Goal: Information Seeking & Learning: Learn about a topic

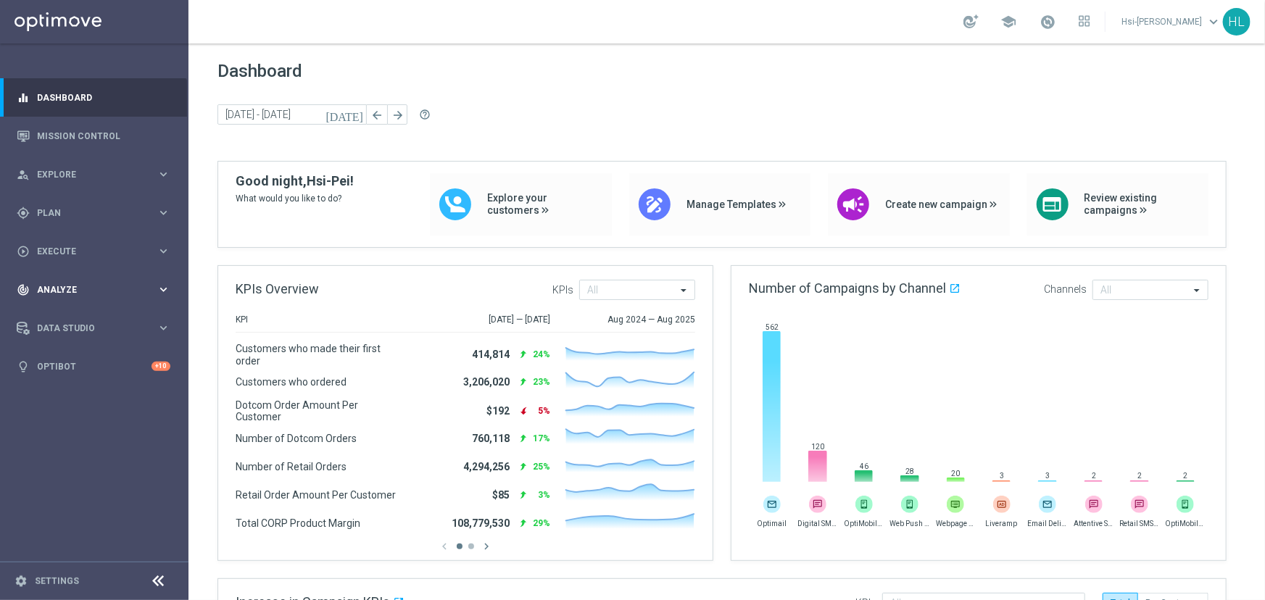
click at [59, 294] on span "Analyze" at bounding box center [97, 290] width 120 height 9
click at [70, 316] on link "Customer 360" at bounding box center [94, 320] width 113 height 12
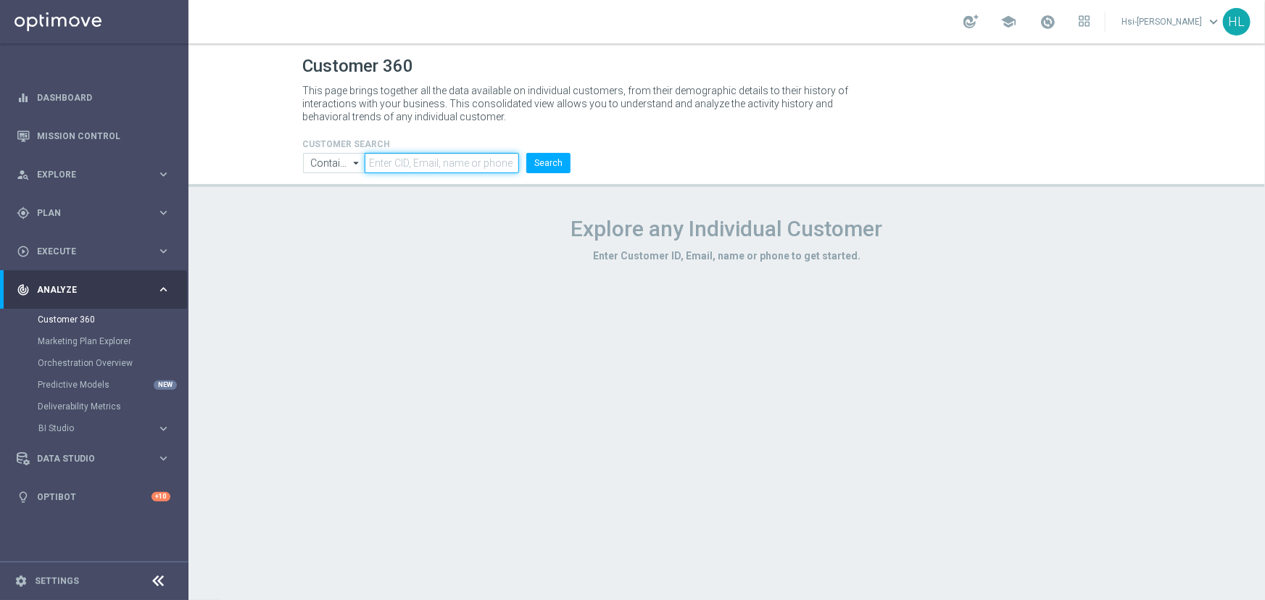
click at [414, 173] on body "equalizer Dashboard Mission Control" at bounding box center [632, 357] width 1265 height 715
type input "[EMAIL_ADDRESS][DOMAIN_NAME]"
click at [526, 153] on button "Search" at bounding box center [548, 163] width 44 height 20
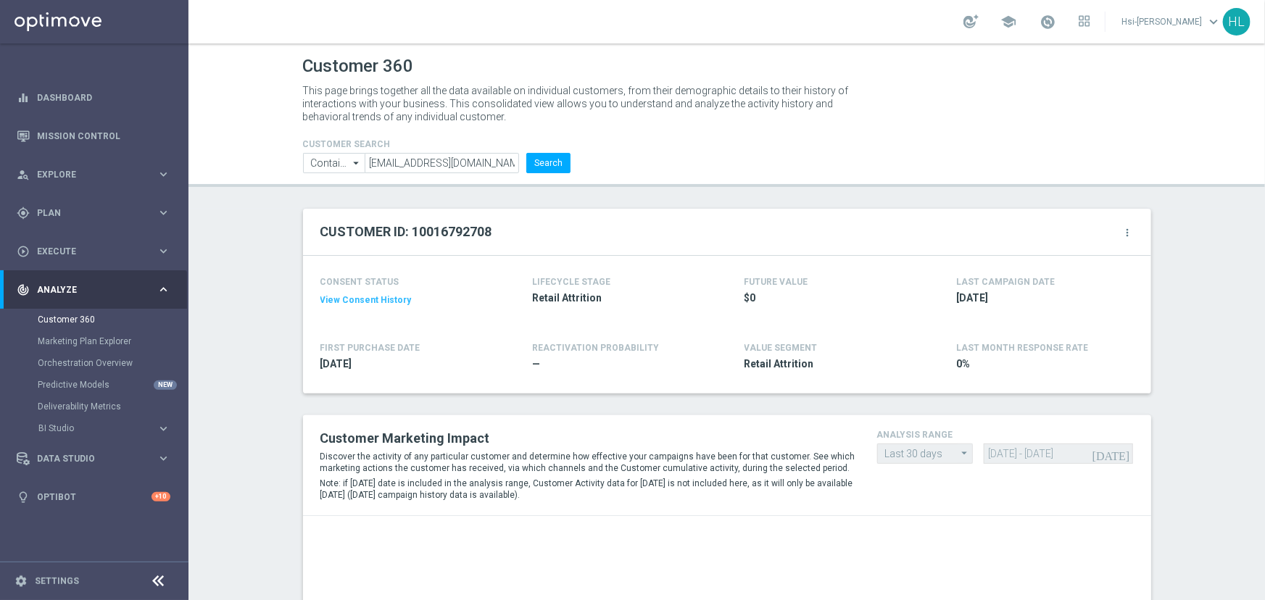
drag, startPoint x: 383, startPoint y: 360, endPoint x: 307, endPoint y: 367, distance: 75.7
click at [306, 367] on div "CONSENT STATUS View Consent History FIRST PURCHASE DATE [DATE] LIFECYCLE STAGE …" at bounding box center [727, 325] width 848 height 138
click at [307, 367] on div "CONSENT STATUS View Consent History FIRST PURCHASE DATE [DATE] LIFECYCLE STAGE …" at bounding box center [727, 325] width 848 height 138
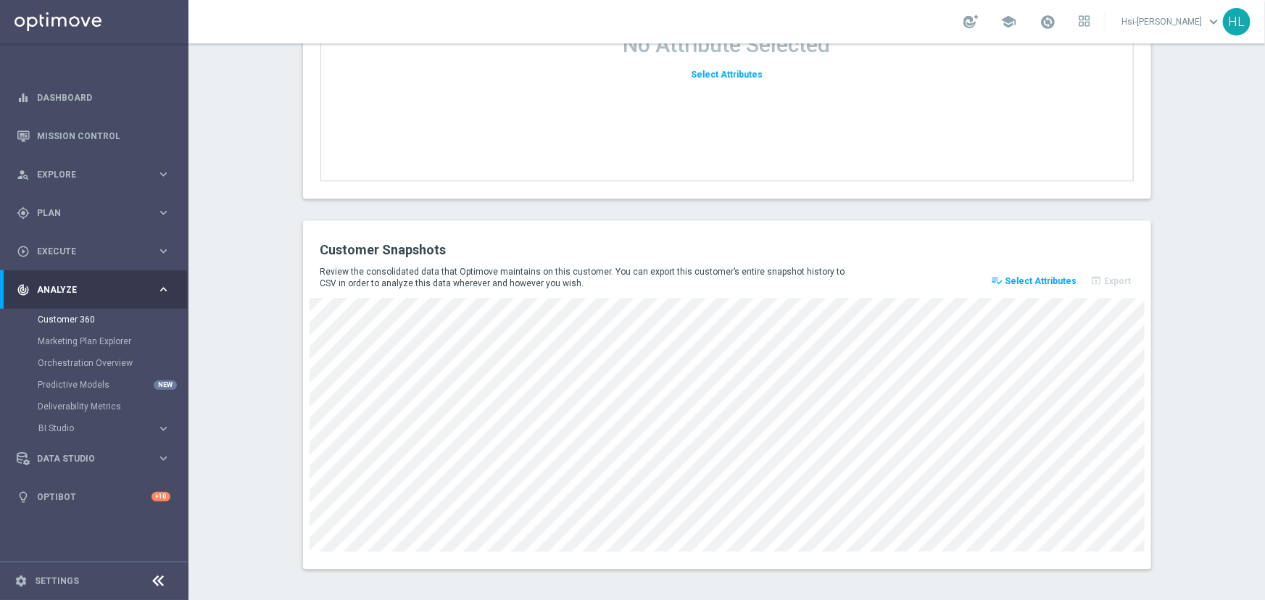
scroll to position [1856, 0]
click at [1031, 279] on span "Select Attributes" at bounding box center [1041, 279] width 72 height 10
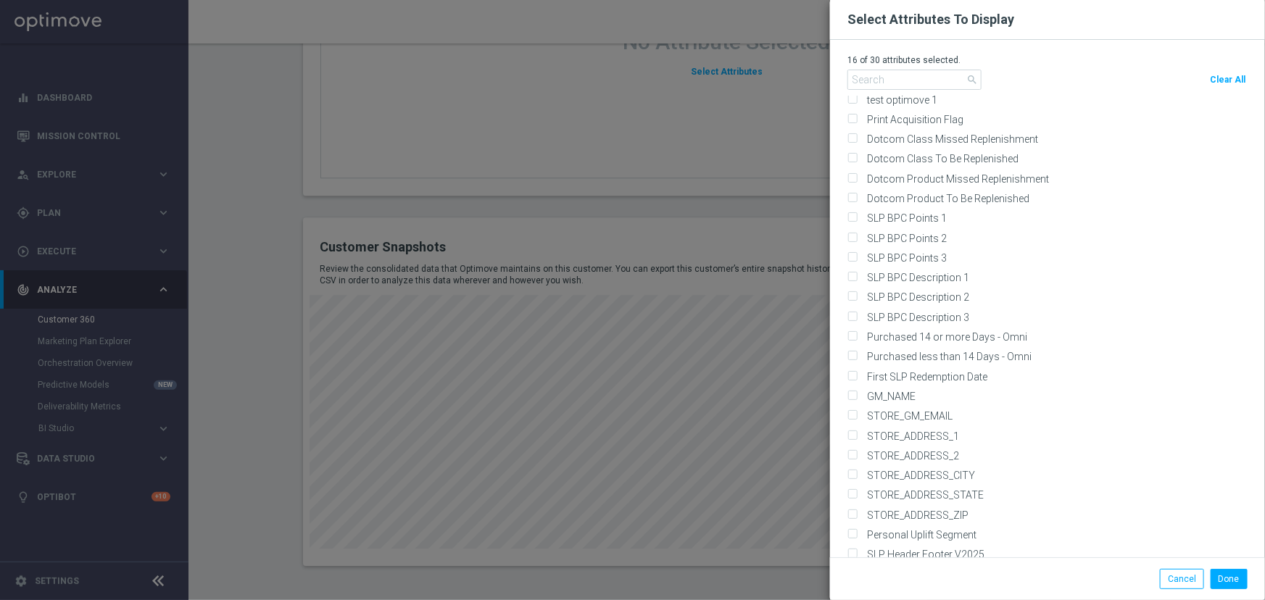
scroll to position [11734, 0]
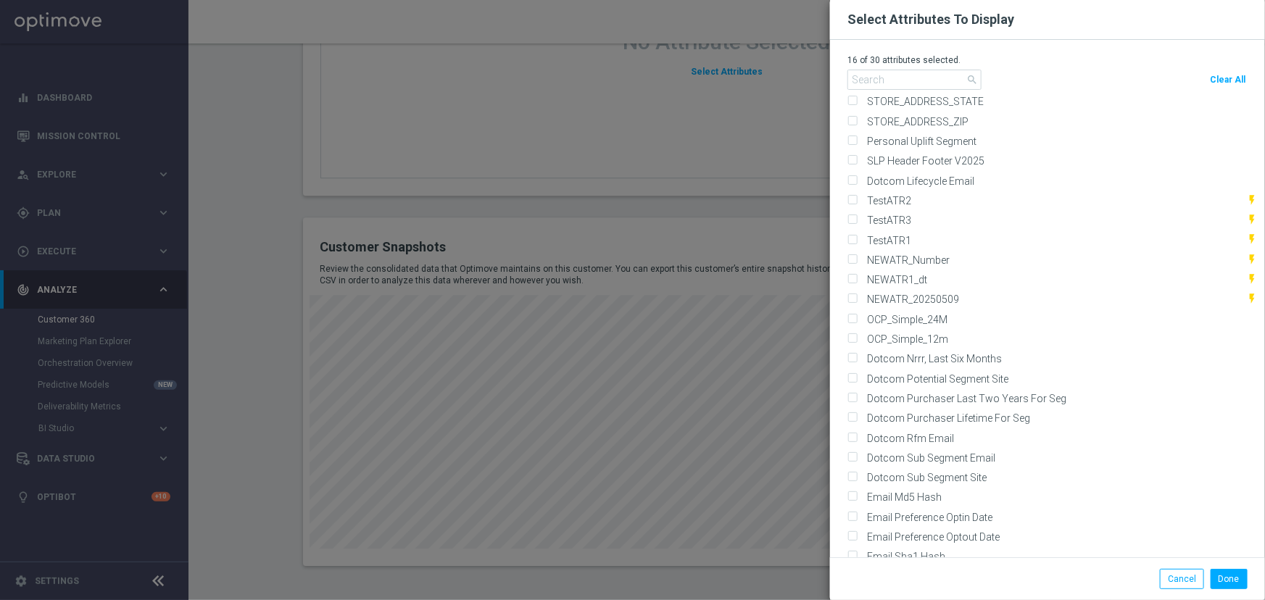
click at [781, 201] on modal-container "Select Attributes To Display 16 of 30 attributes selected. search Clear All Def…" at bounding box center [632, 300] width 1265 height 600
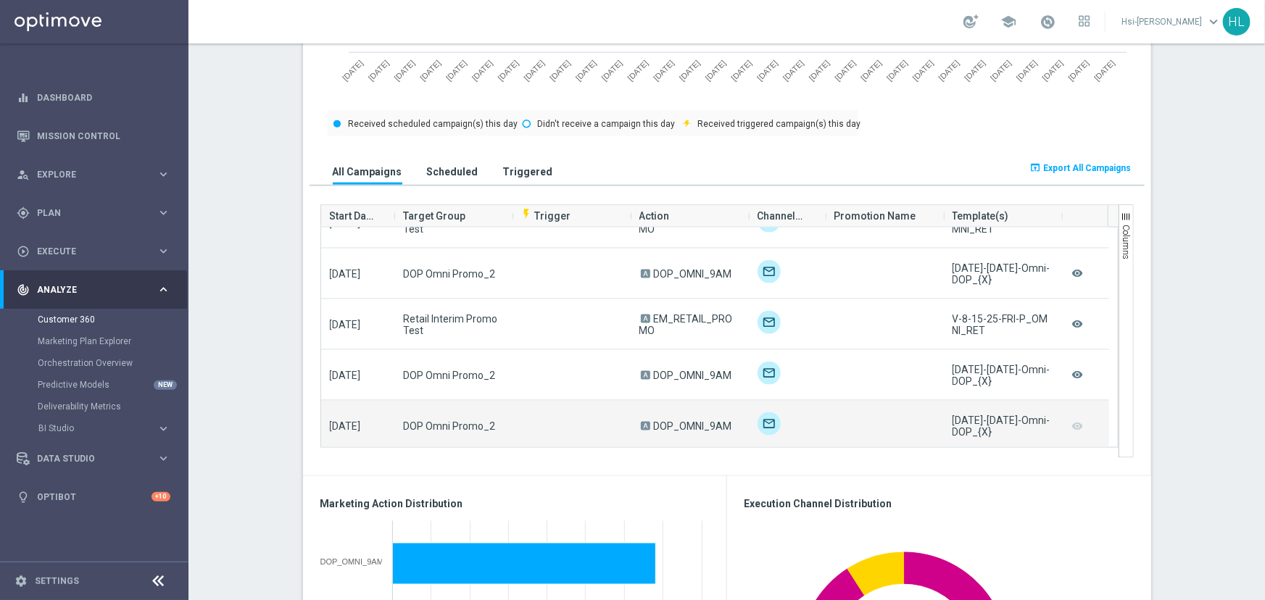
scroll to position [802, 0]
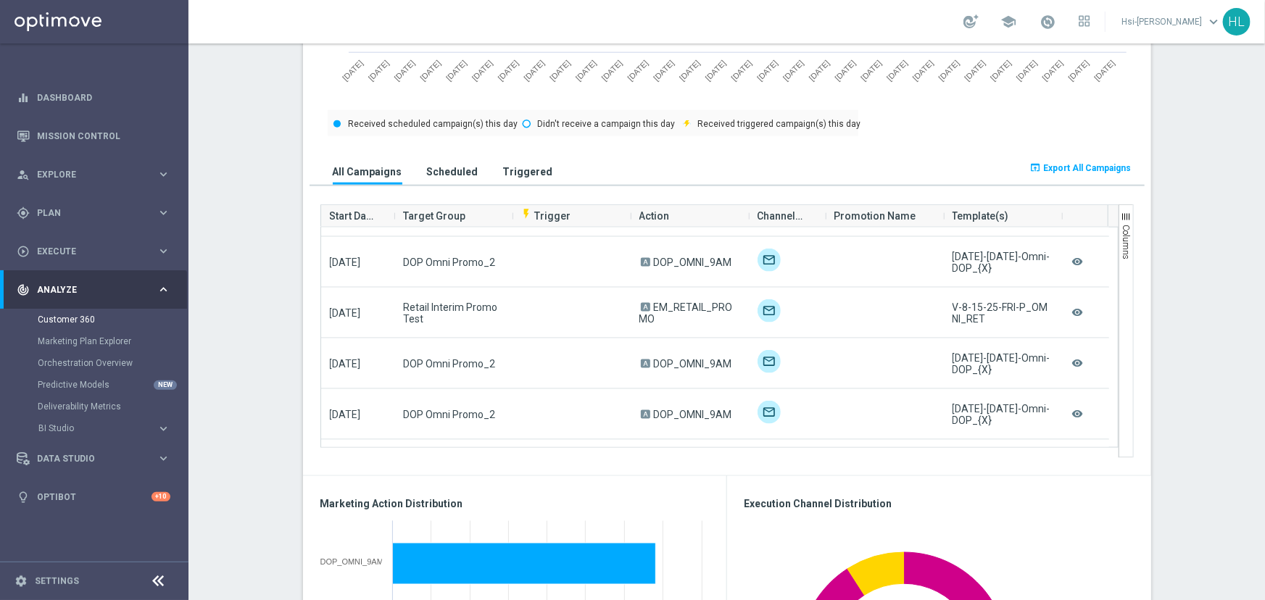
click at [450, 167] on h3 "Scheduled" at bounding box center [452, 171] width 51 height 13
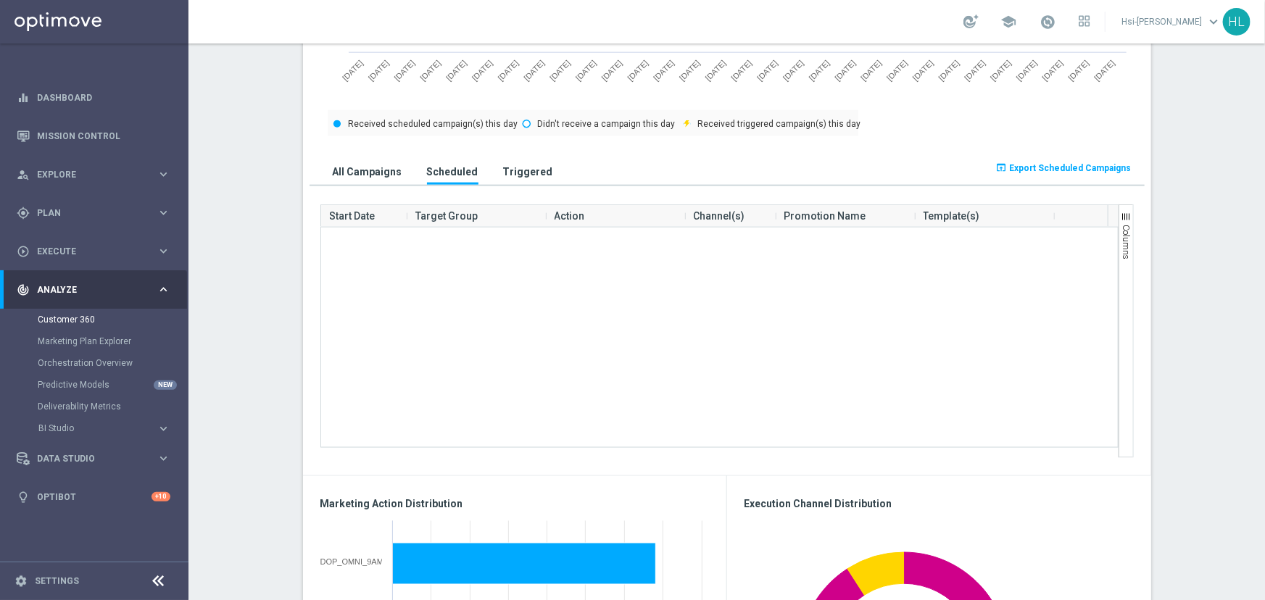
scroll to position [0, 0]
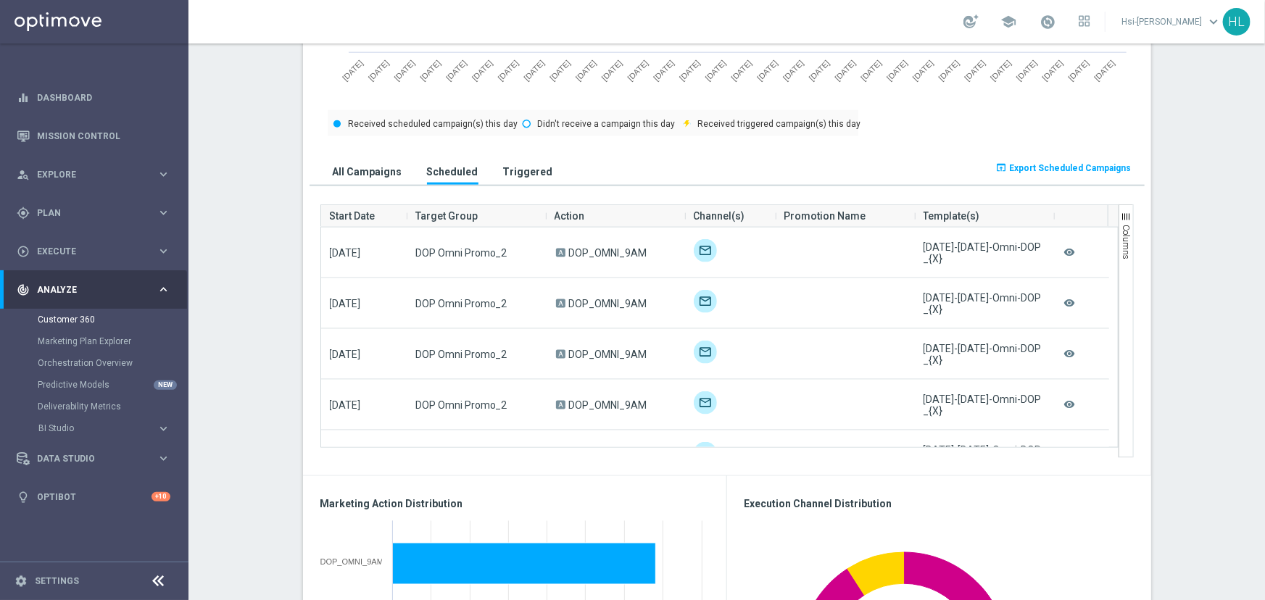
click at [527, 162] on button "Triggered" at bounding box center [527, 171] width 57 height 27
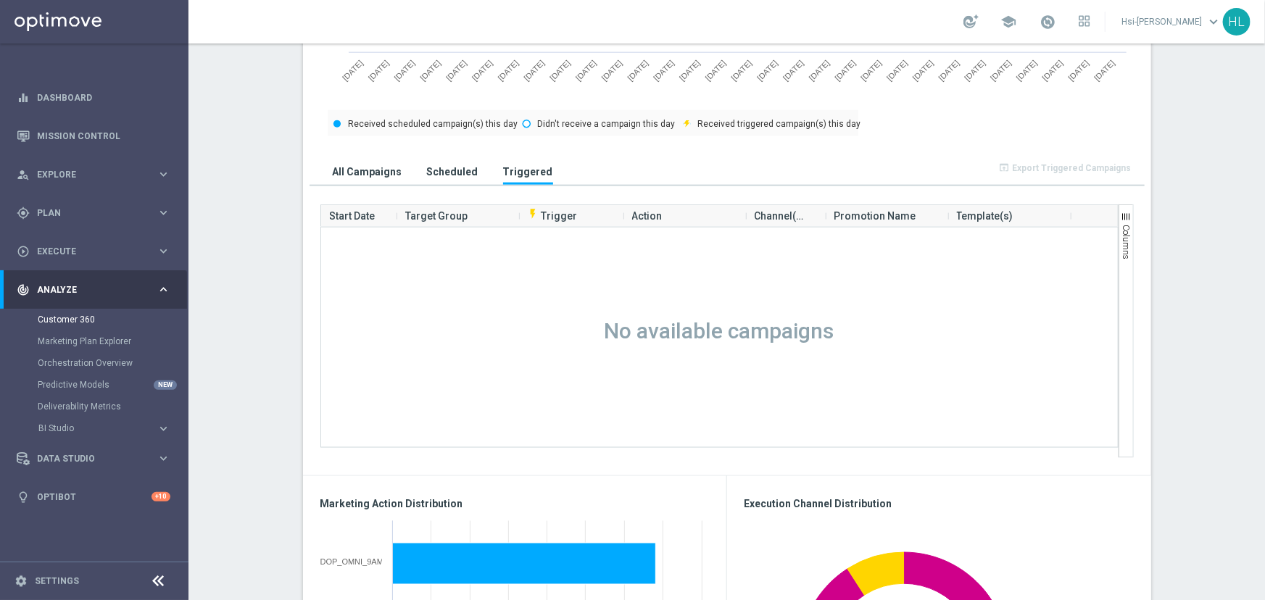
drag, startPoint x: 449, startPoint y: 174, endPoint x: 360, endPoint y: 180, distance: 88.6
click at [445, 175] on h3 "Scheduled" at bounding box center [452, 171] width 51 height 13
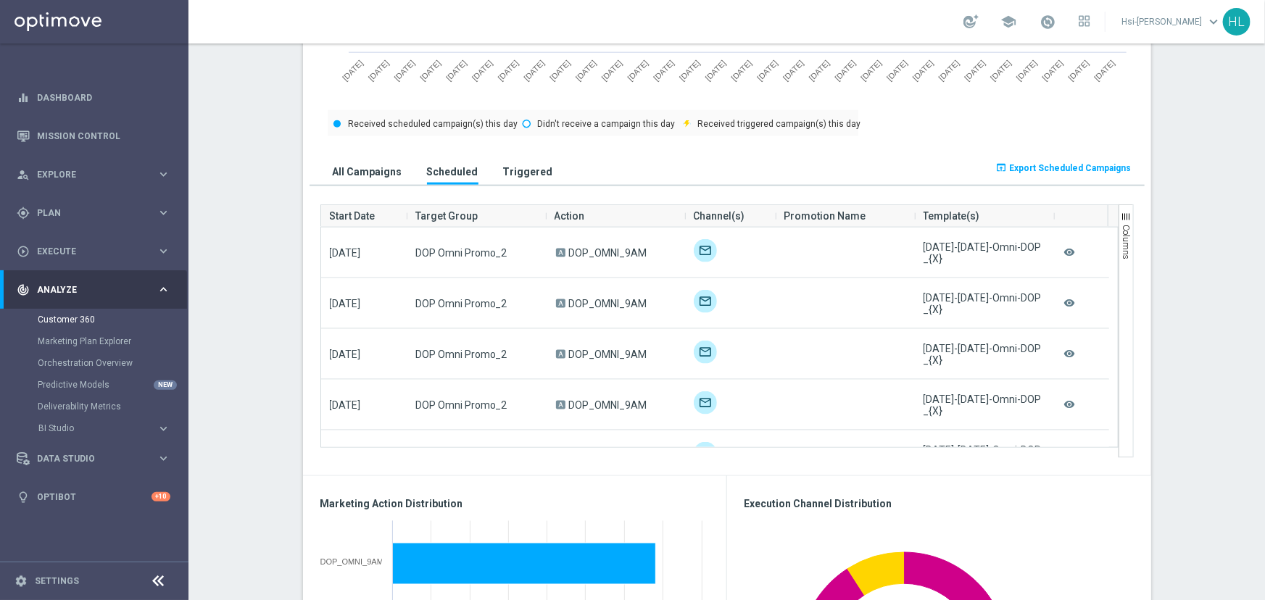
click at [347, 181] on button "All Campaigns" at bounding box center [367, 171] width 77 height 27
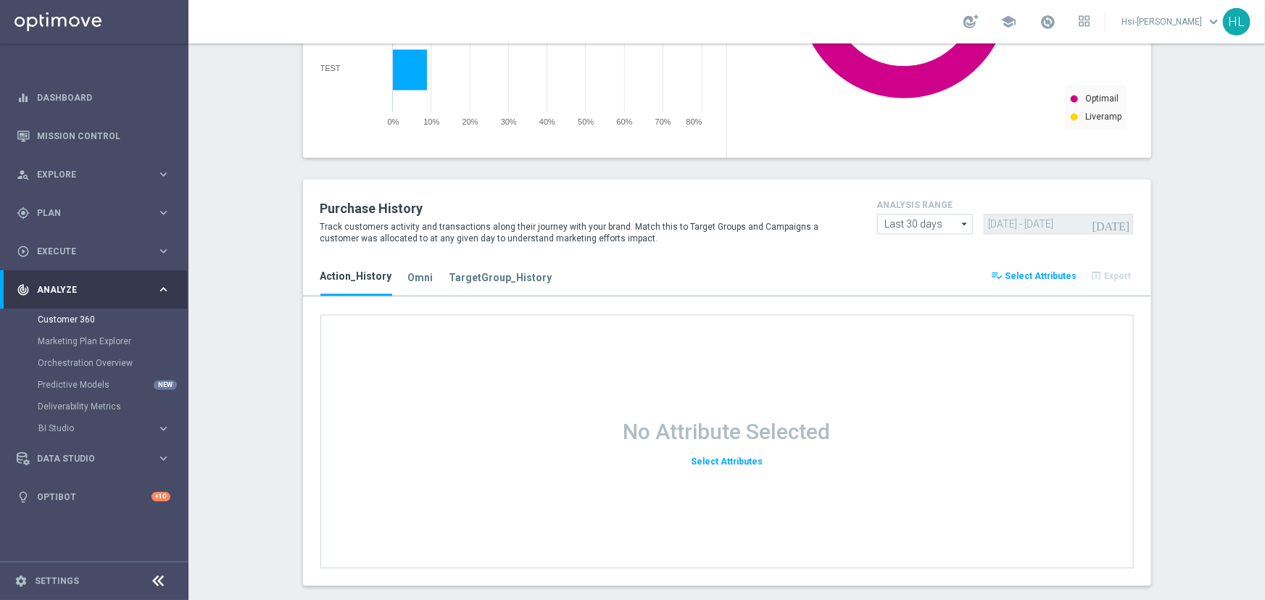
scroll to position [1536, 0]
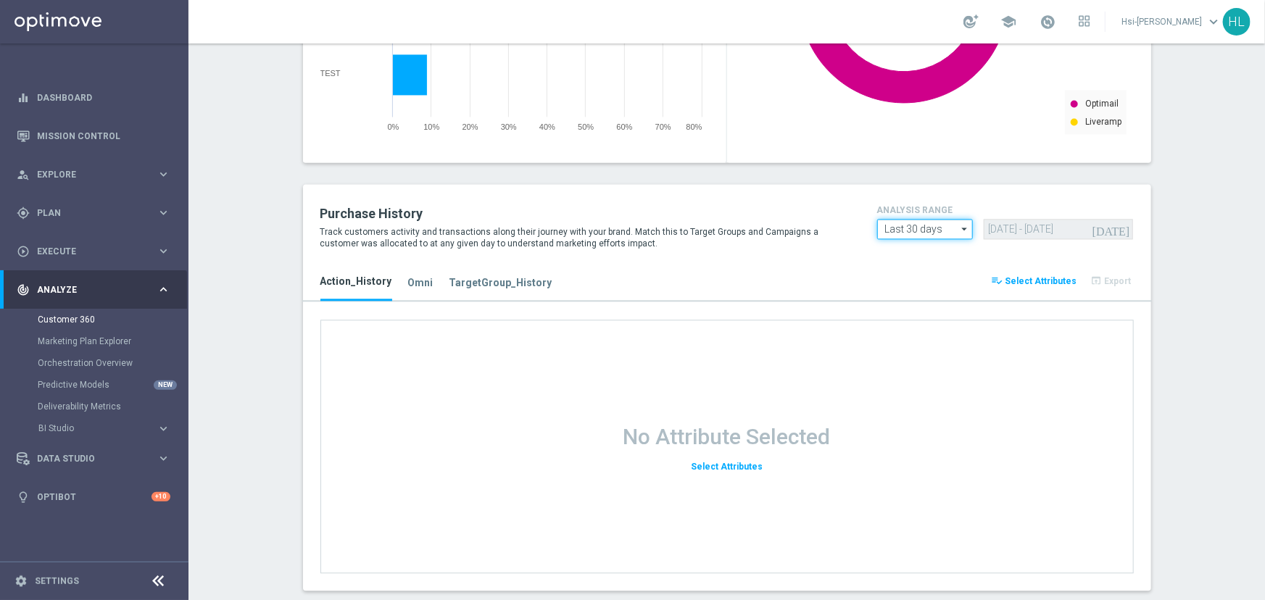
click at [918, 238] on input "Last 30 days" at bounding box center [925, 229] width 96 height 20
drag, startPoint x: 779, startPoint y: 242, endPoint x: 786, endPoint y: 312, distance: 70.0
click at [779, 242] on p "Track customers activity and transactions along their journey with your brand. …" at bounding box center [587, 237] width 535 height 23
type input "Last 30 days"
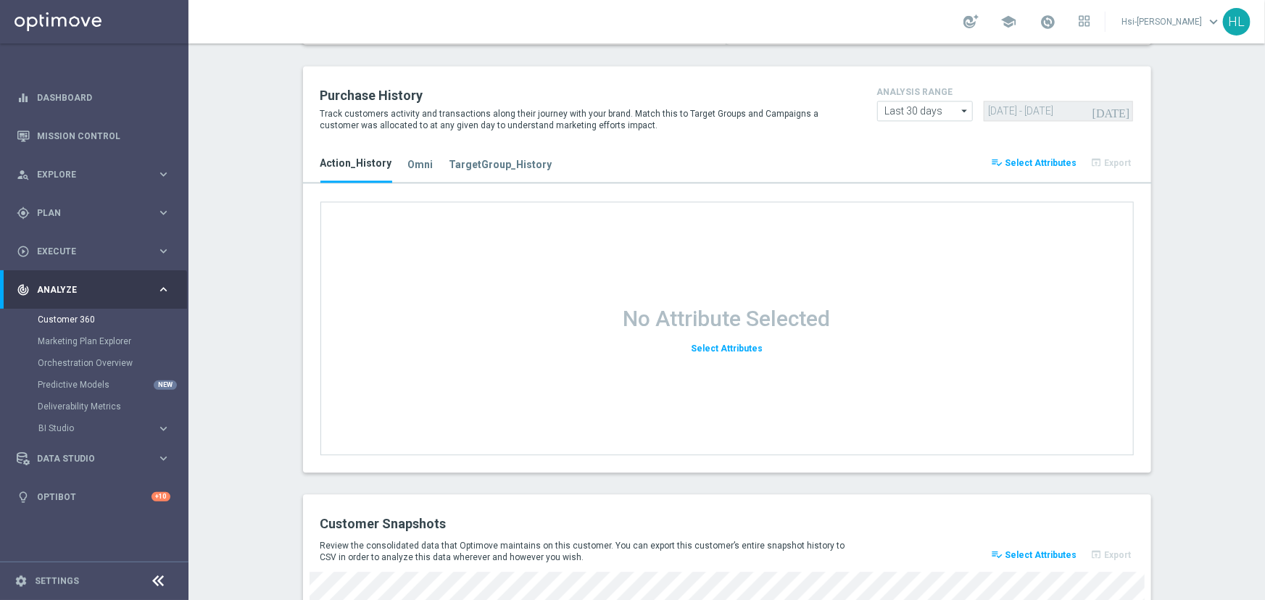
scroll to position [1931, 0]
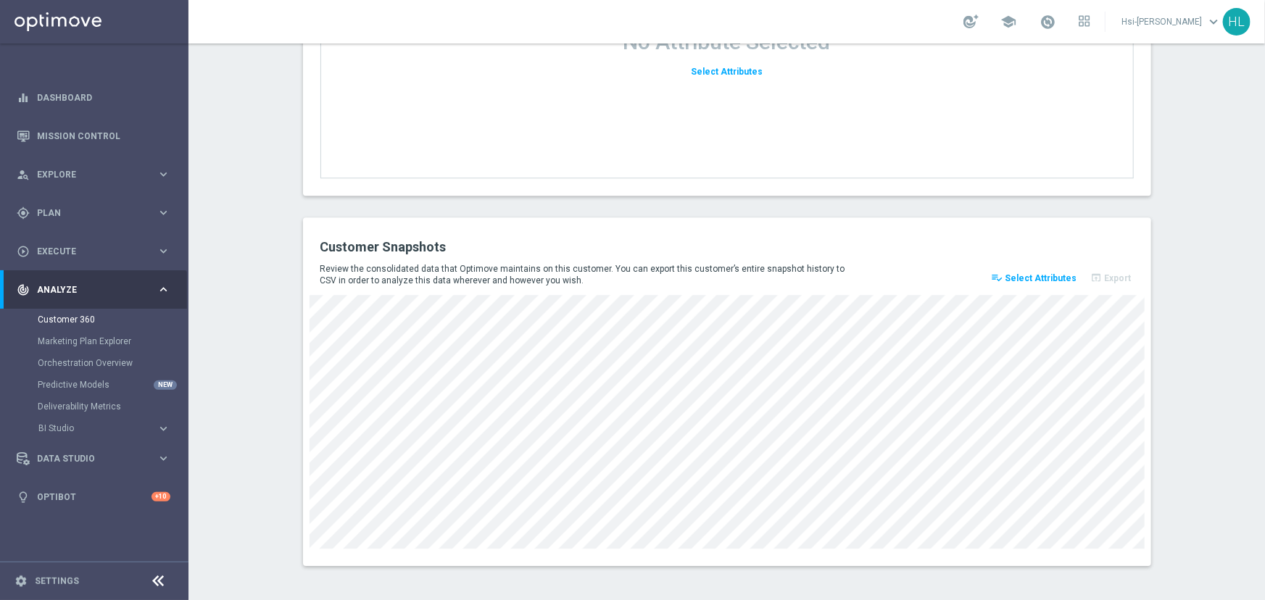
click at [1014, 277] on span "Select Attributes" at bounding box center [1041, 278] width 72 height 10
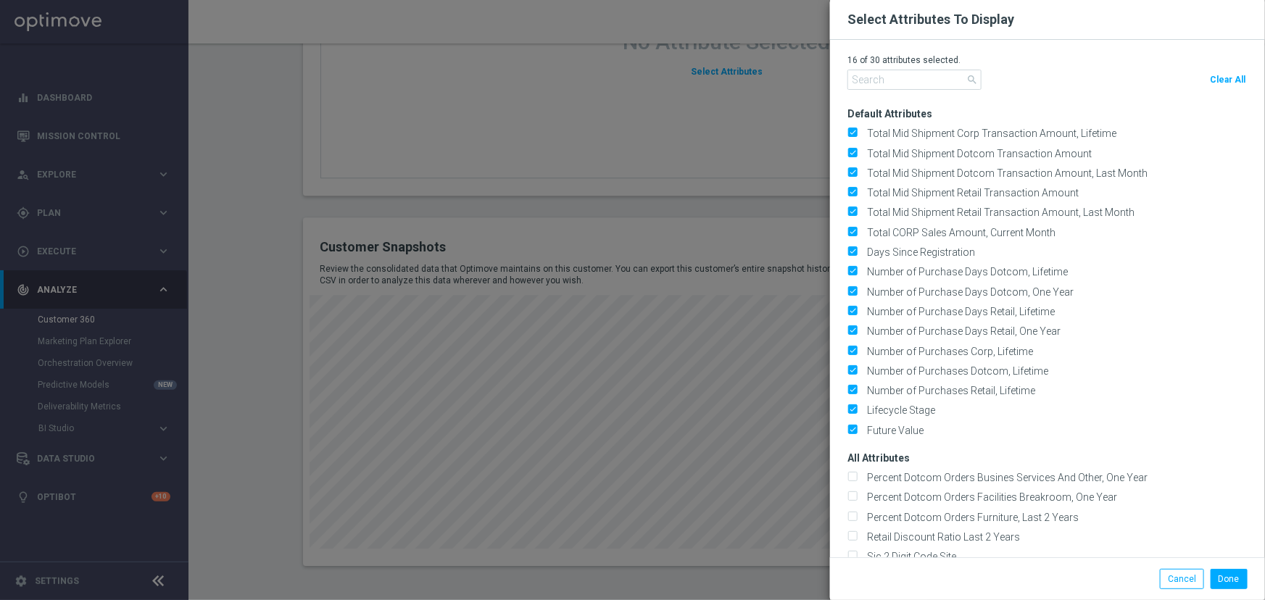
click at [1143, 96] on h3 "Default Attributes" at bounding box center [1056, 108] width 418 height 25
click at [1191, 573] on button "Cancel" at bounding box center [1182, 579] width 44 height 20
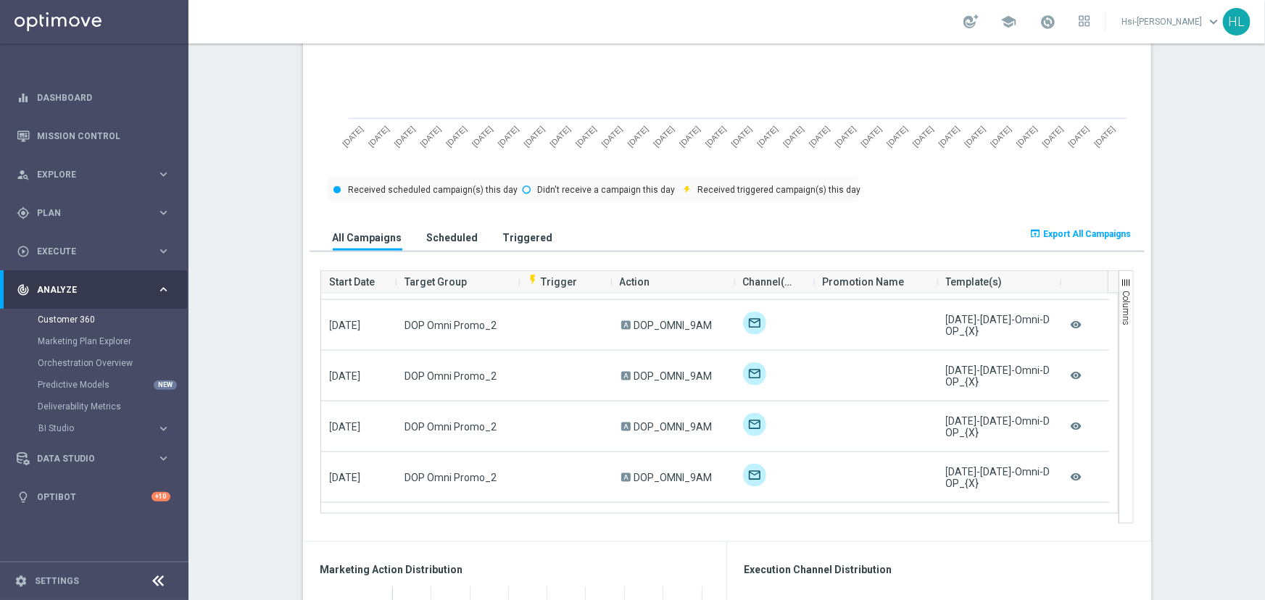
scroll to position [0, 0]
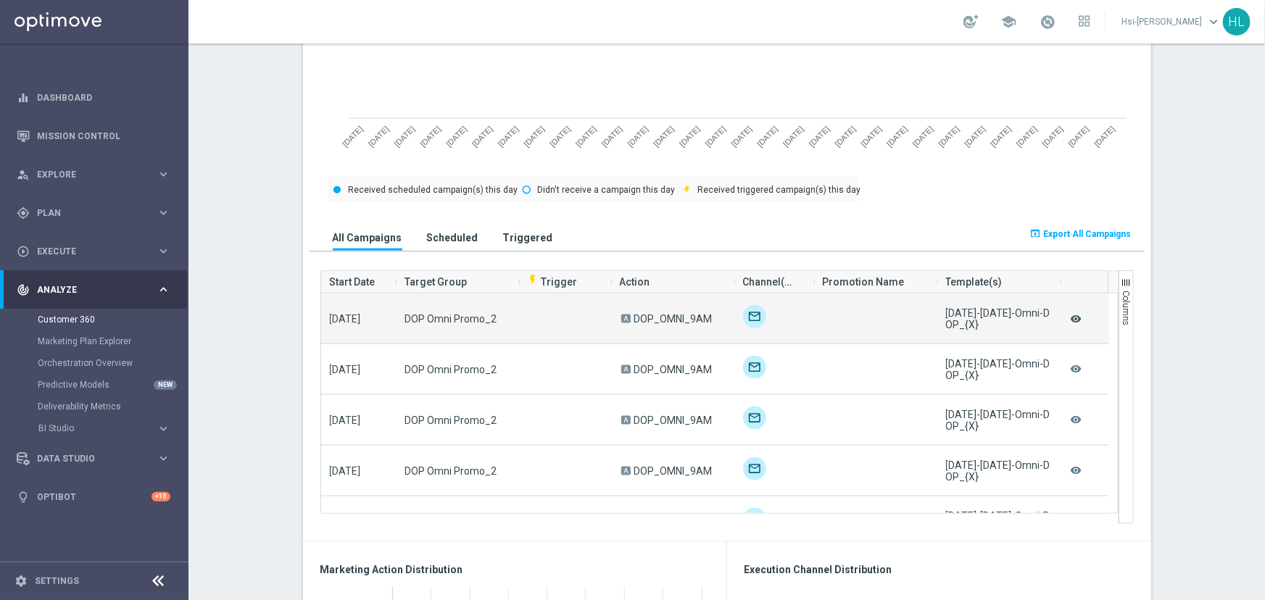
click at [1074, 317] on icon "remove_red_eye" at bounding box center [1076, 319] width 14 height 19
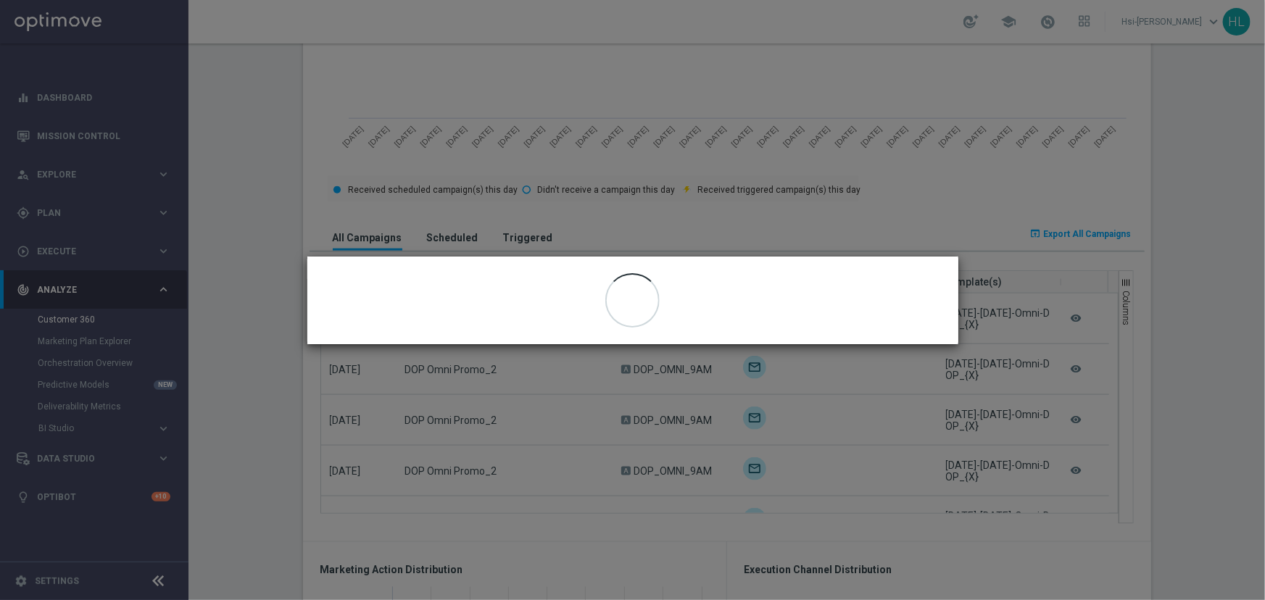
click at [1206, 265] on modal-container "close" at bounding box center [632, 300] width 1265 height 600
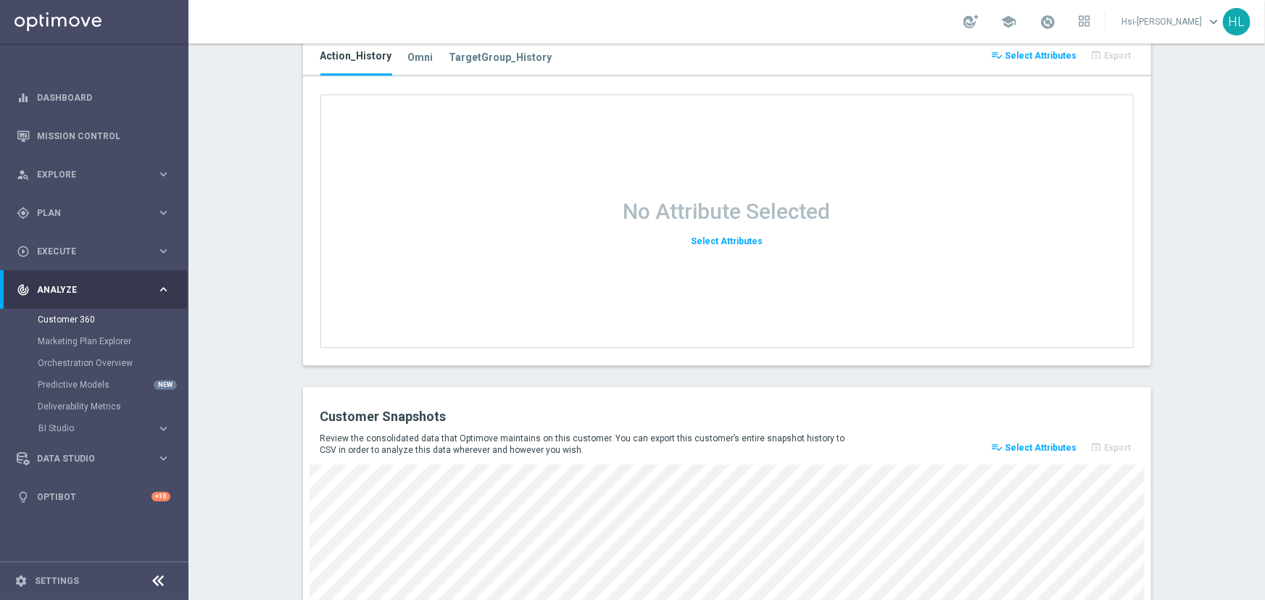
scroll to position [1931, 0]
